Goal: Navigation & Orientation: Find specific page/section

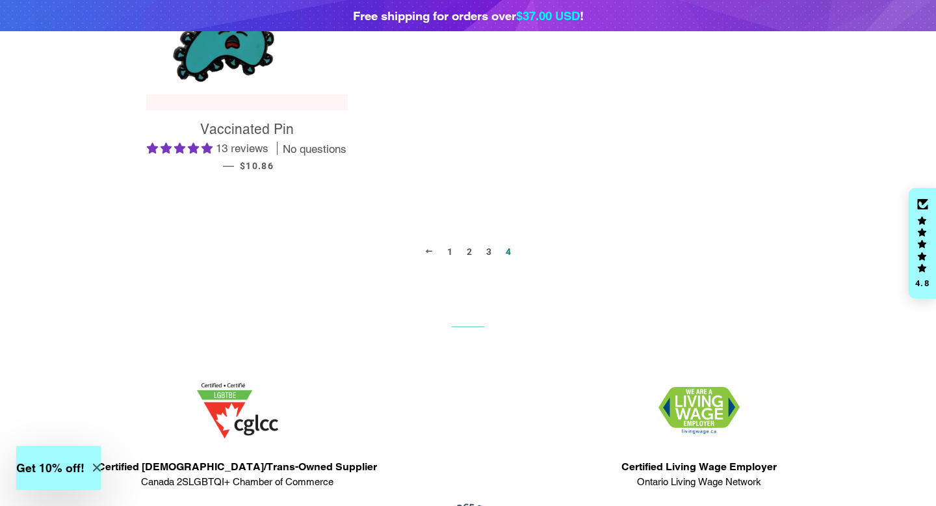
scroll to position [1045, 0]
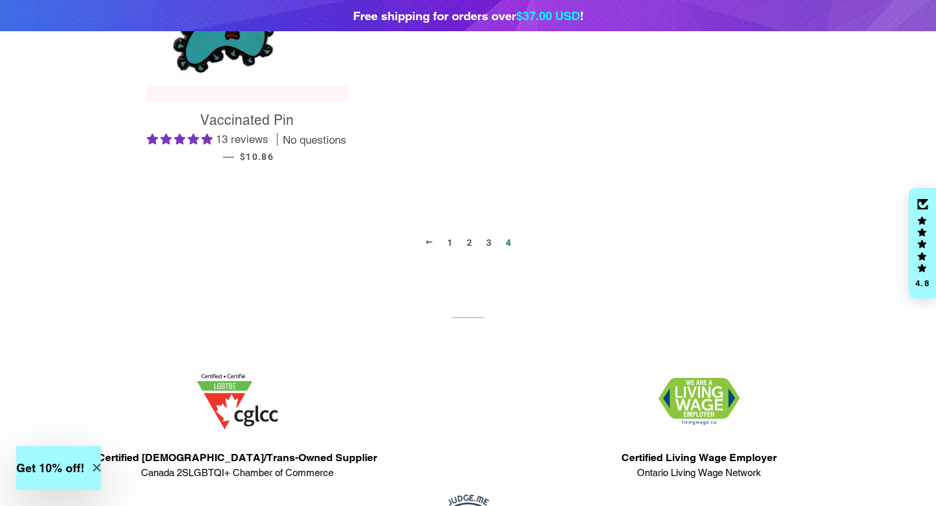
click at [450, 248] on link "1" at bounding box center [450, 243] width 16 height 20
